Goal: Navigation & Orientation: Understand site structure

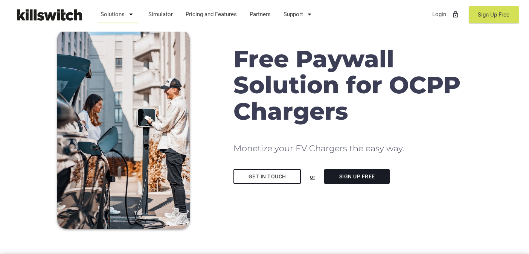
click at [127, 14] on icon "arrow_drop_down" at bounding box center [131, 14] width 9 height 18
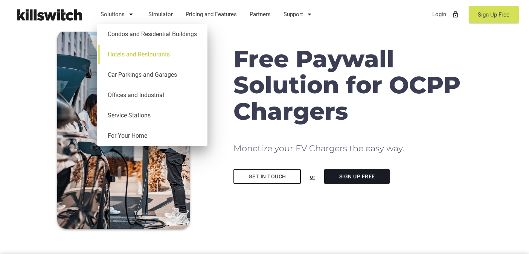
click at [134, 53] on link "Hotels and Restaurants" at bounding box center [152, 54] width 103 height 20
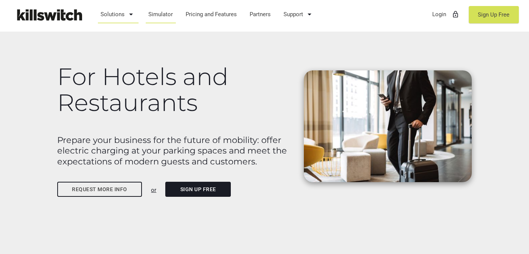
click at [155, 12] on link "Simulator" at bounding box center [161, 15] width 32 height 20
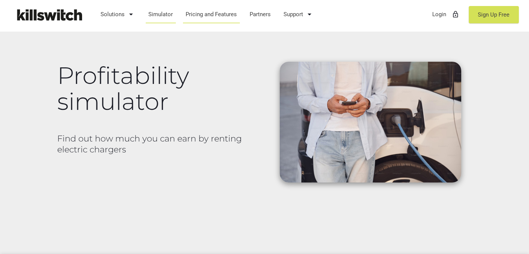
click at [206, 15] on link "Pricing and Features" at bounding box center [211, 15] width 58 height 20
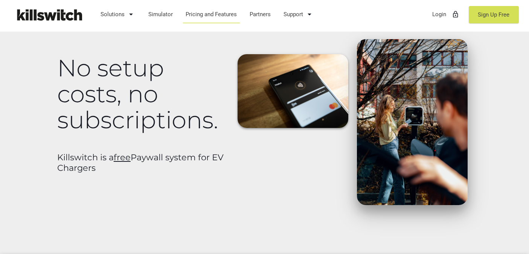
click at [173, 60] on h1 "No setup costs, no subscriptions." at bounding box center [141, 94] width 168 height 78
click at [69, 16] on img at bounding box center [48, 15] width 75 height 18
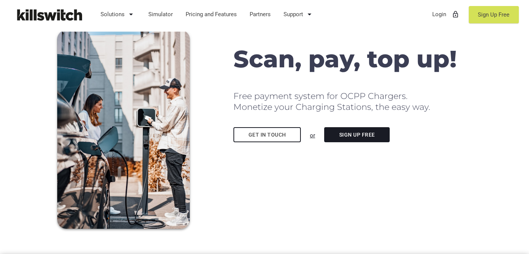
click at [388, 72] on h1 "Scan, pay, top up!" at bounding box center [353, 59] width 238 height 26
